Goal: Task Accomplishment & Management: Use online tool/utility

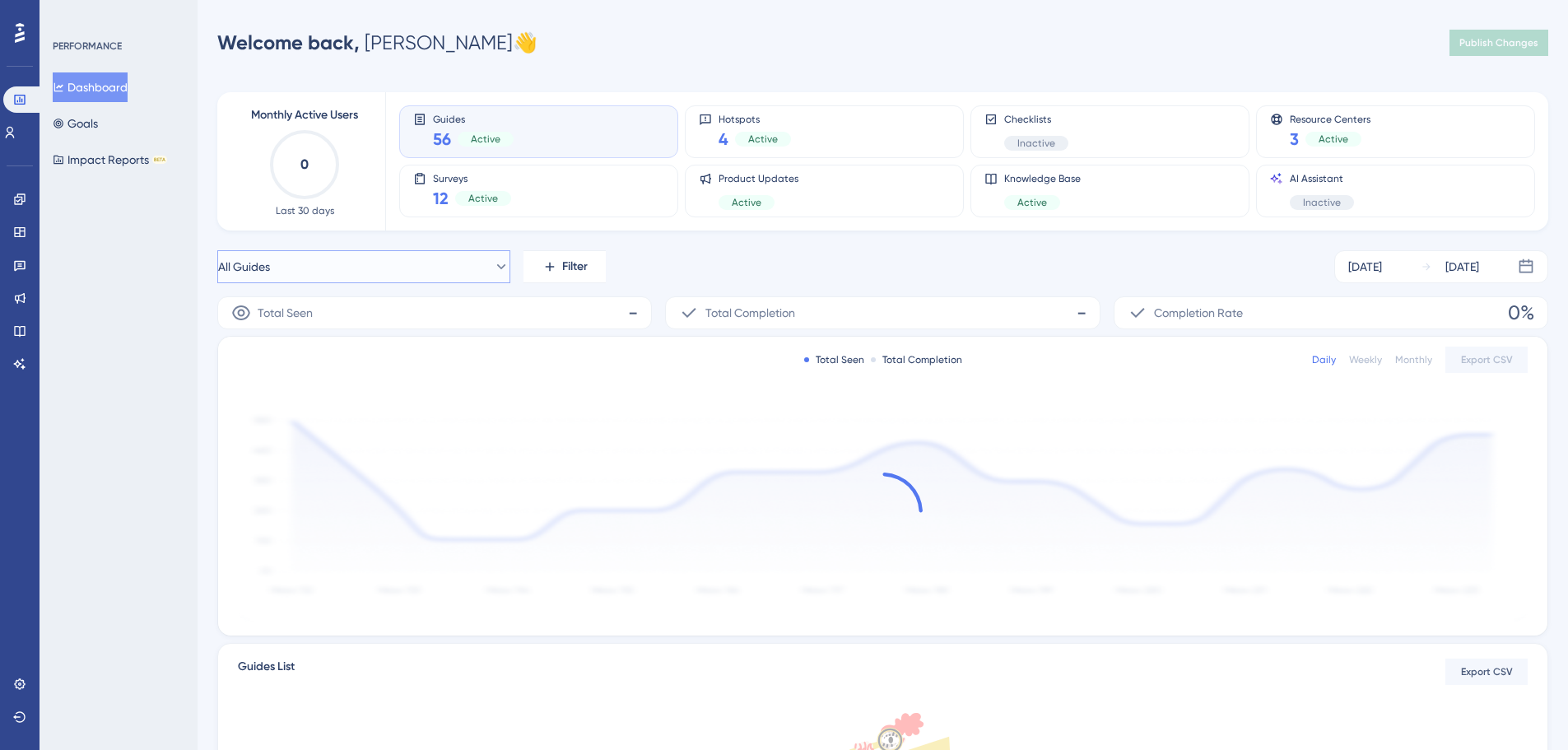
click at [493, 266] on icon at bounding box center [502, 267] width 16 height 16
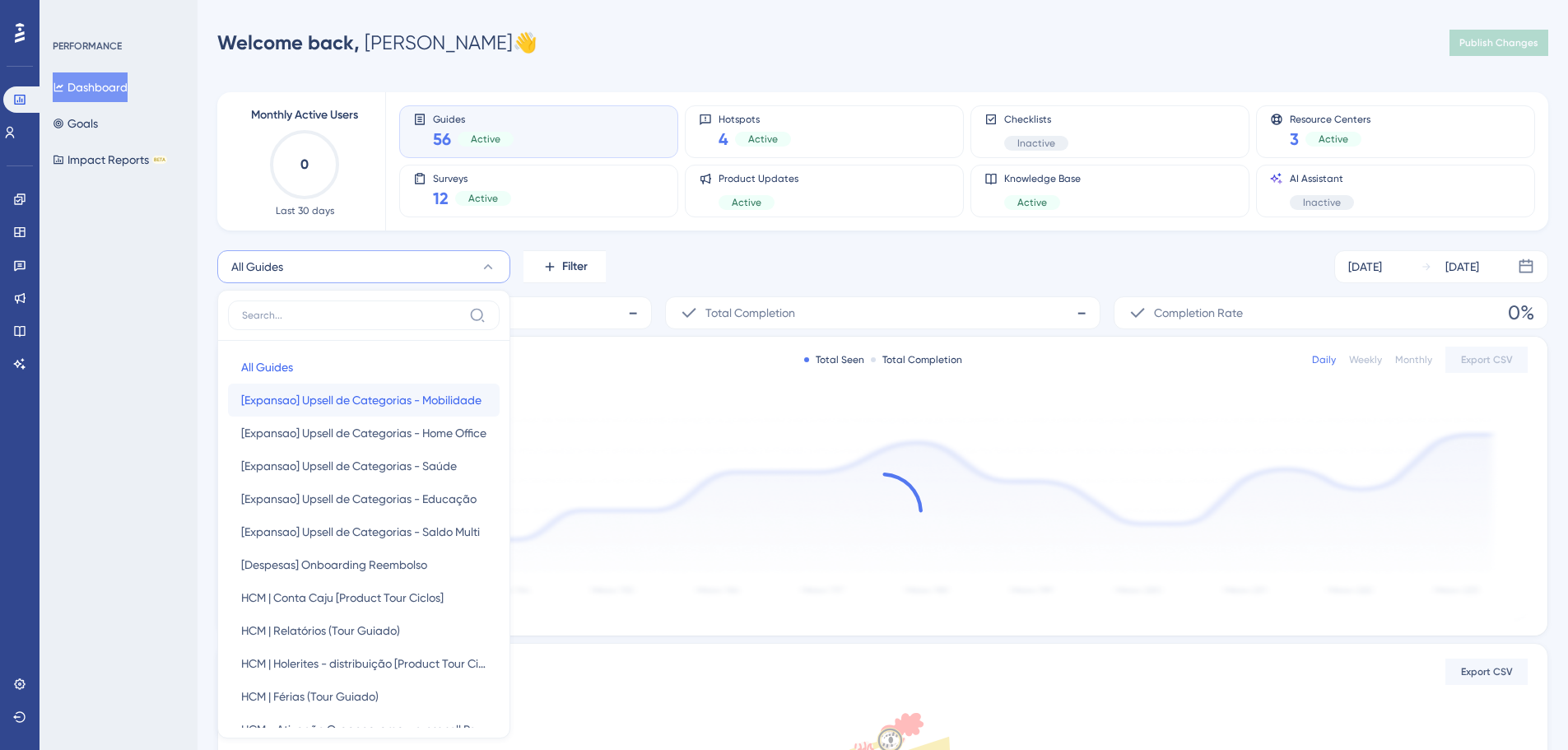
click at [379, 400] on span "[Expansao] Upsell de Categorias - Mobilidade" at bounding box center [361, 400] width 240 height 20
